Goal: Task Accomplishment & Management: Complete application form

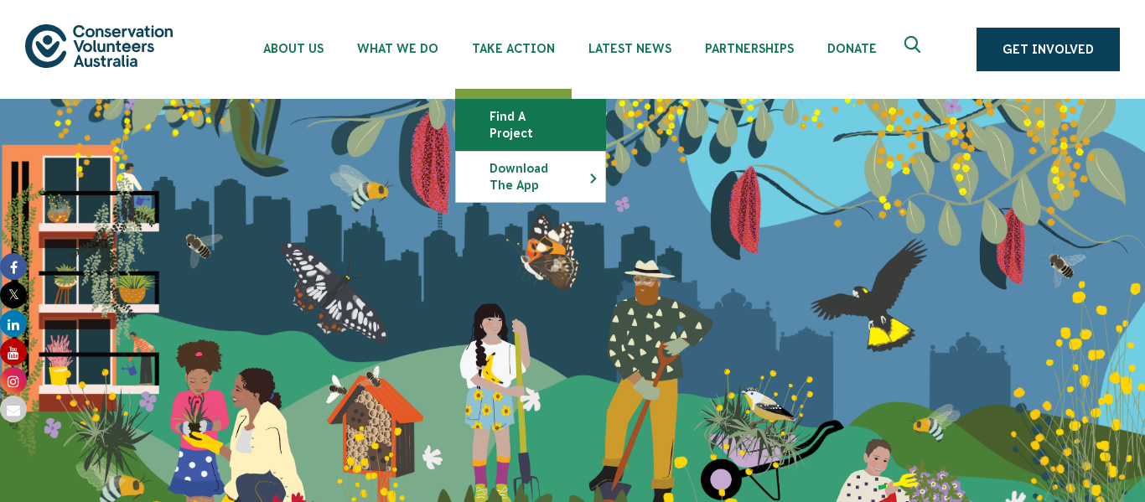
click at [516, 111] on link "Find a project" at bounding box center [530, 125] width 149 height 50
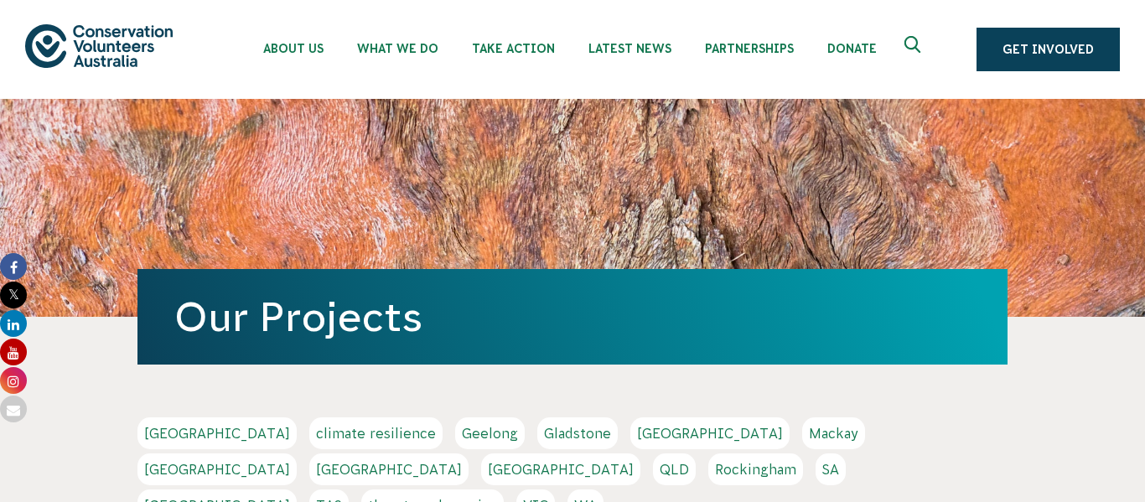
click at [695, 453] on link "QLD" at bounding box center [674, 469] width 43 height 32
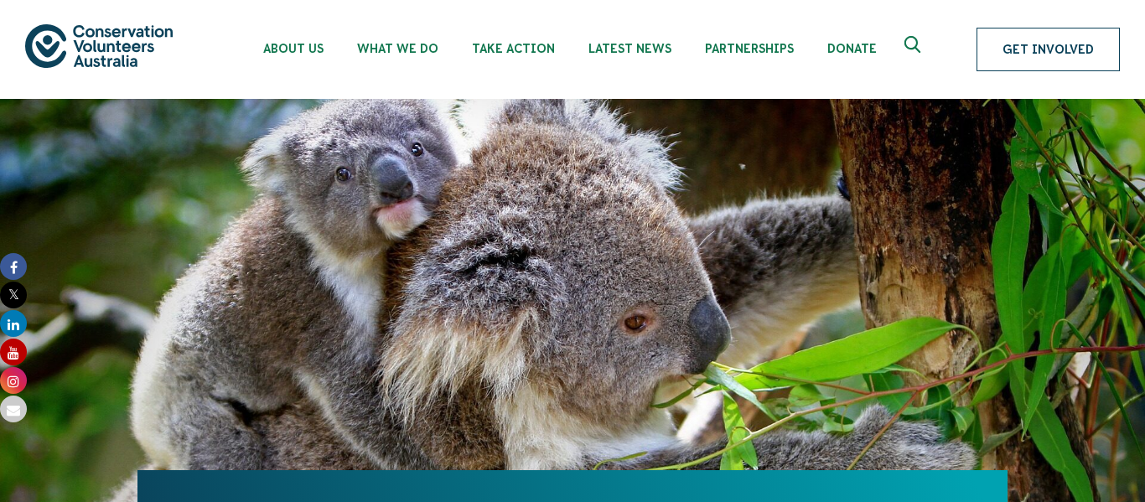
click at [1071, 50] on link "Get Involved" at bounding box center [1047, 50] width 143 height 44
